Goal: Task Accomplishment & Management: Manage account settings

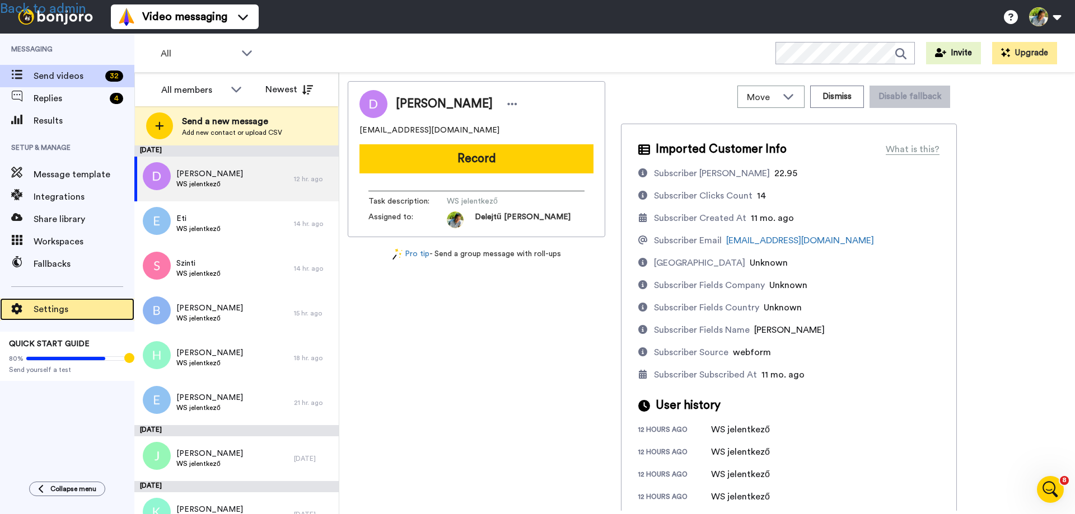
click at [47, 310] on span "Settings" at bounding box center [84, 309] width 101 height 13
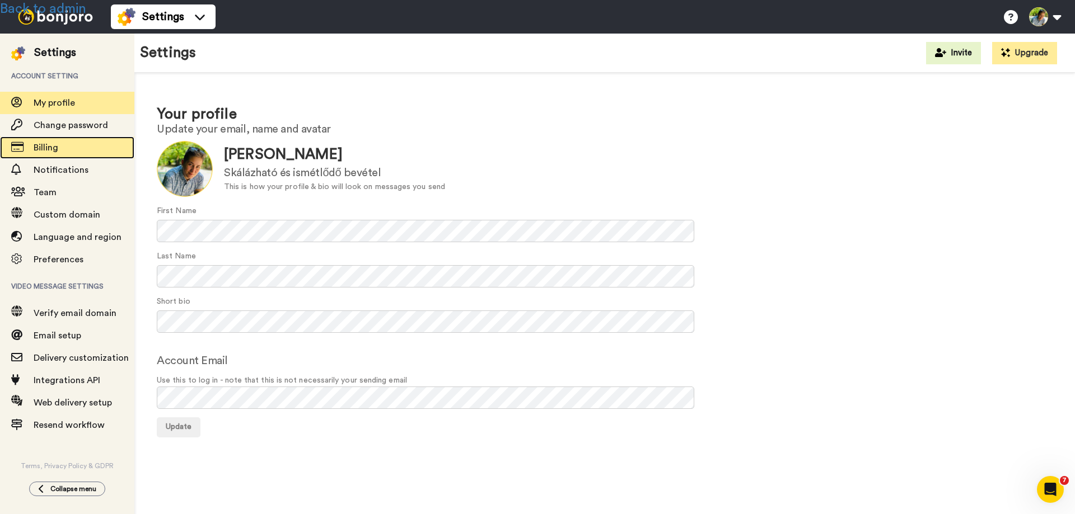
click at [48, 145] on span "Billing" at bounding box center [46, 147] width 25 height 9
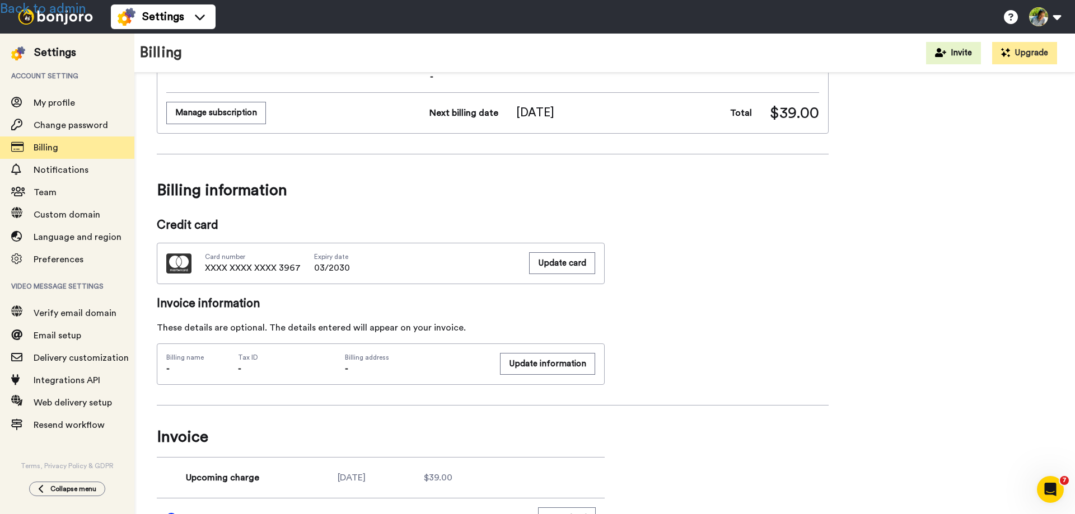
scroll to position [168, 0]
